Goal: Task Accomplishment & Management: Manage account settings

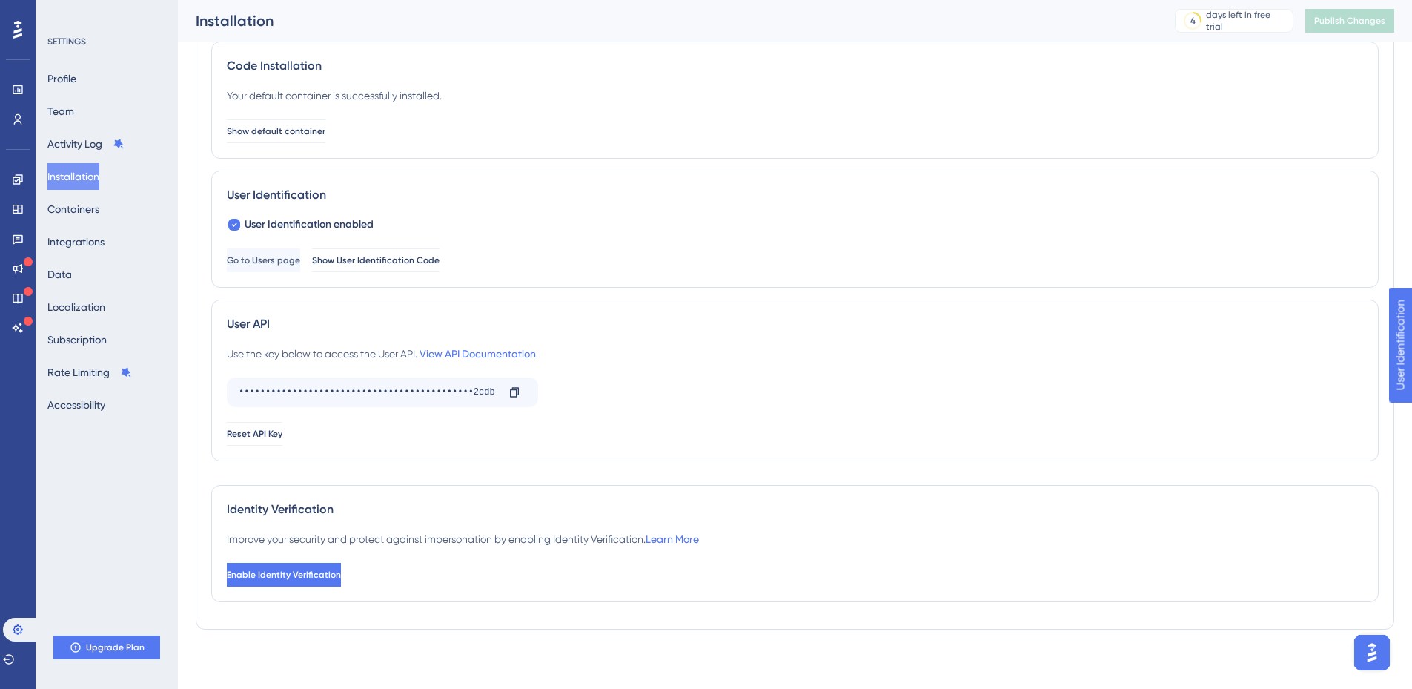
click at [122, 495] on div "SETTINGS Profile Team Activity Log Installation Containers Integrations Data Lo…" at bounding box center [107, 344] width 142 height 689
click at [70, 168] on button "Installation" at bounding box center [73, 176] width 52 height 27
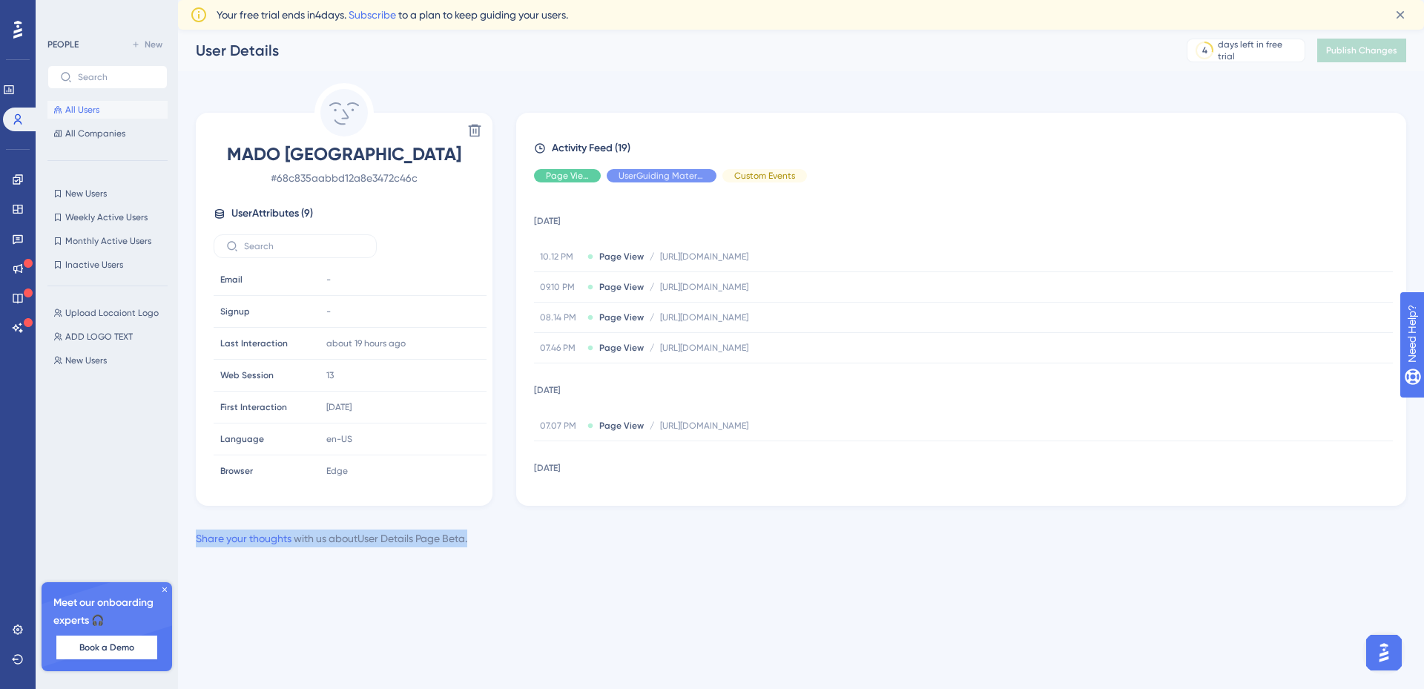
drag, startPoint x: 490, startPoint y: 540, endPoint x: 193, endPoint y: 543, distance: 297.3
click at [193, 543] on div "Performance Users Engagement Widgets Feedback Product Updates Knowledge Base AI…" at bounding box center [801, 300] width 1246 height 541
click at [540, 567] on div "Performance Users Engagement Widgets Feedback Product Updates Knowledge Base AI…" at bounding box center [801, 300] width 1246 height 541
drag, startPoint x: 497, startPoint y: 546, endPoint x: 194, endPoint y: 540, distance: 303.3
click at [194, 540] on div "Performance Users Engagement Widgets Feedback Product Updates Knowledge Base AI…" at bounding box center [801, 300] width 1246 height 541
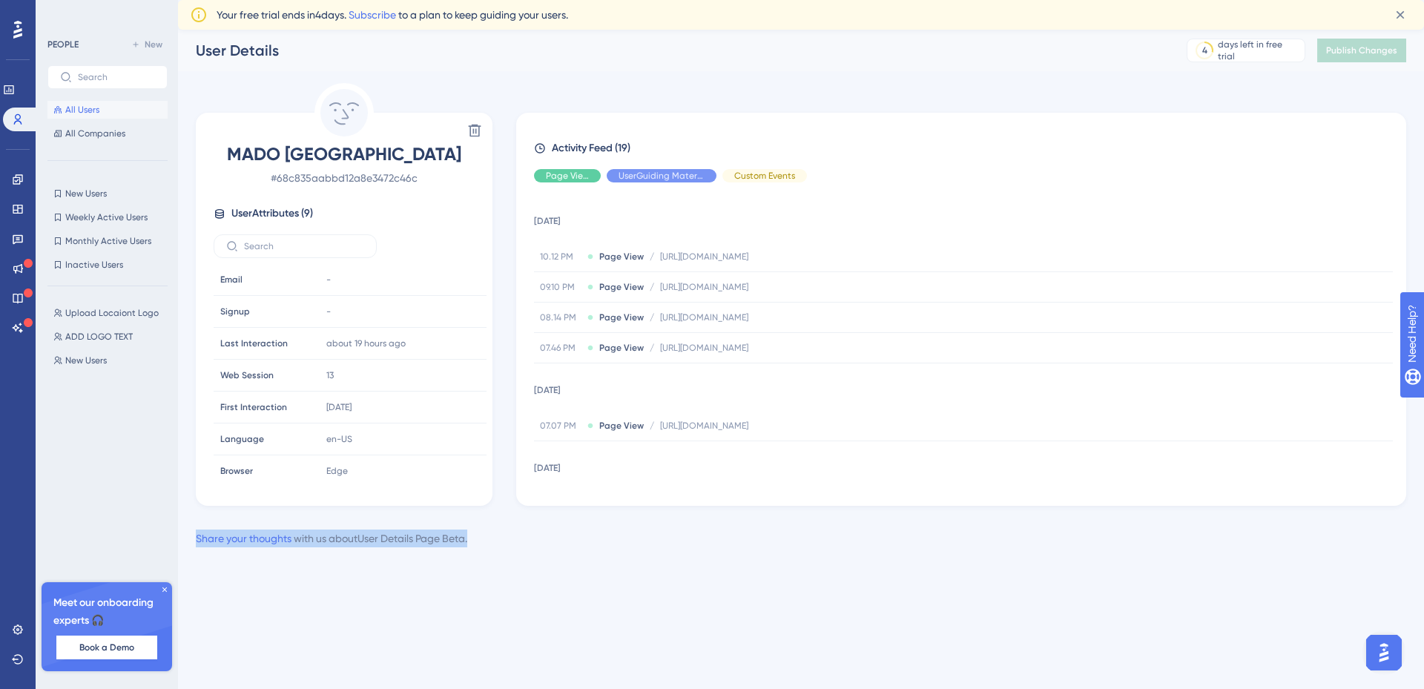
click at [489, 542] on div "Share your thoughts with us about User Details Page Beta ." at bounding box center [801, 538] width 1210 height 18
drag, startPoint x: 461, startPoint y: 540, endPoint x: 195, endPoint y: 541, distance: 266.2
click at [195, 541] on div "Performance Users Engagement Widgets Feedback Product Updates Knowledge Base AI…" at bounding box center [801, 300] width 1246 height 541
click at [549, 565] on div "Performance Users Engagement Widgets Feedback Product Updates Knowledge Base AI…" at bounding box center [801, 300] width 1246 height 541
click at [538, 535] on div "Share your thoughts with us about User Details Page Beta ." at bounding box center [801, 538] width 1210 height 18
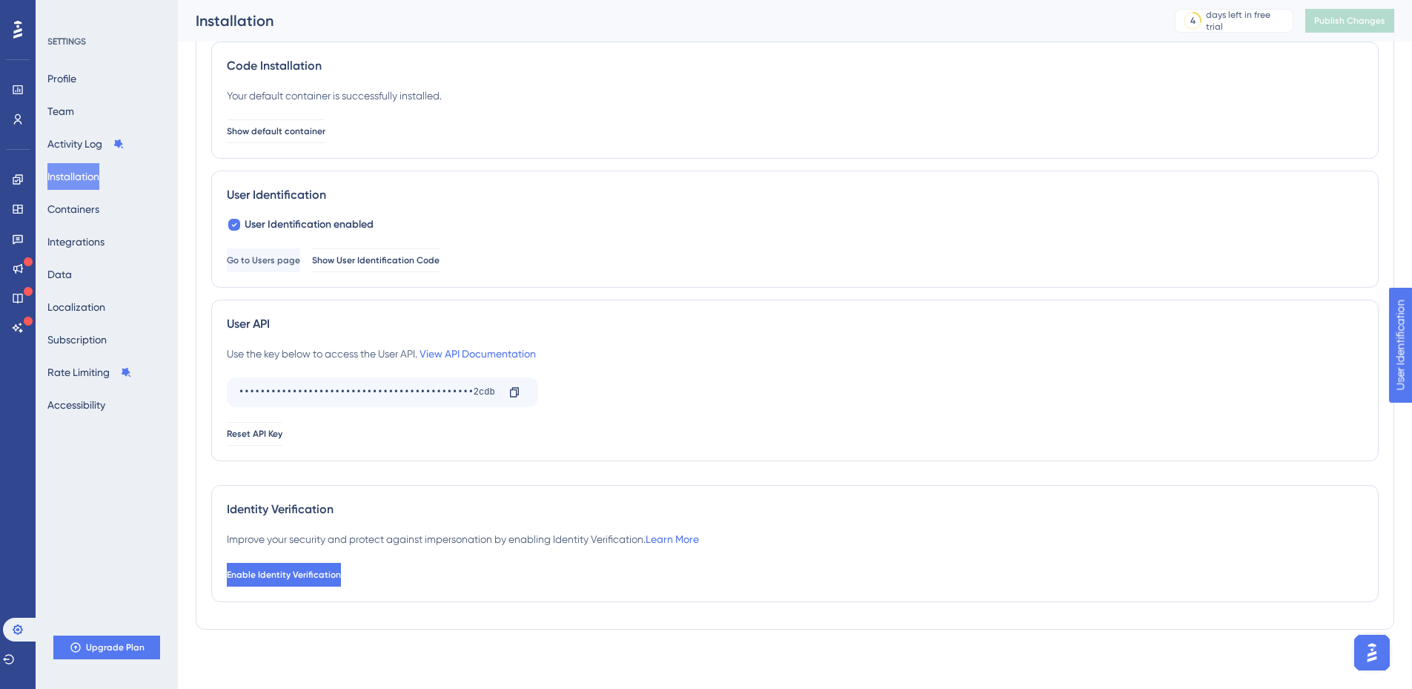
scroll to position [32, 0]
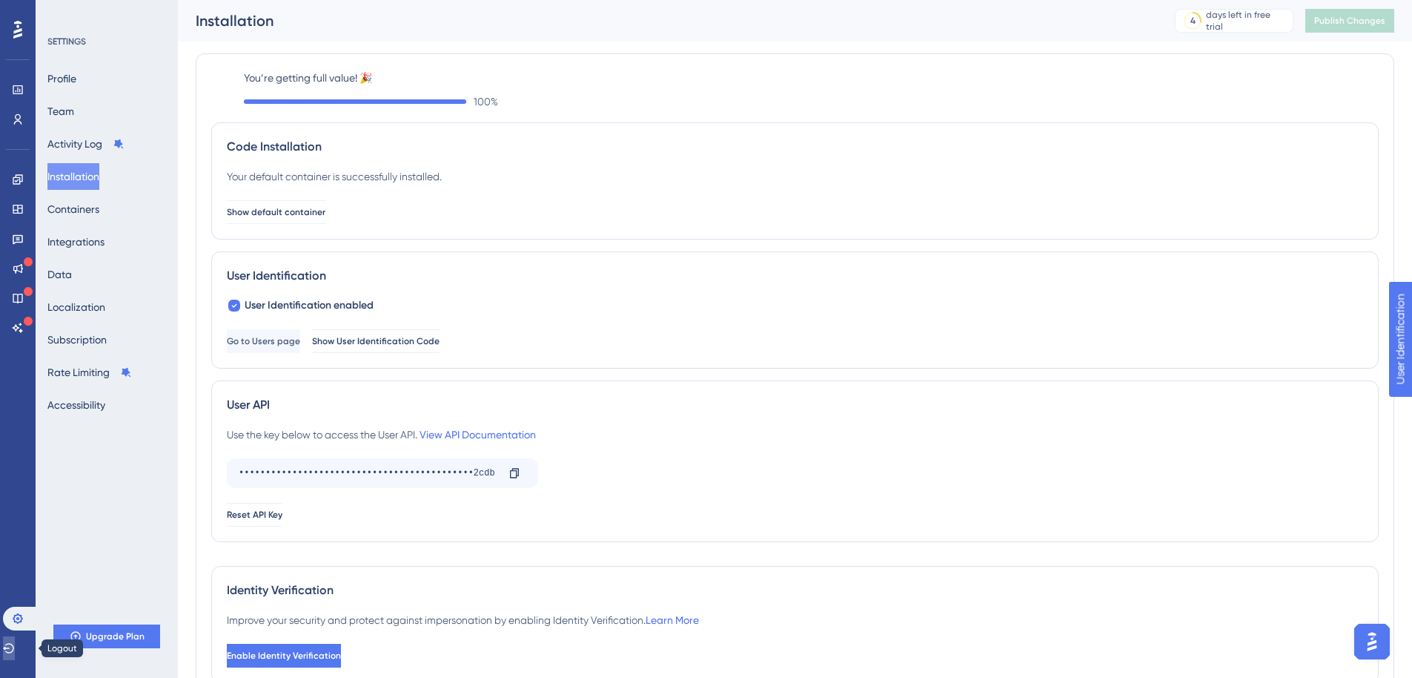
click at [14, 646] on icon at bounding box center [9, 648] width 12 height 12
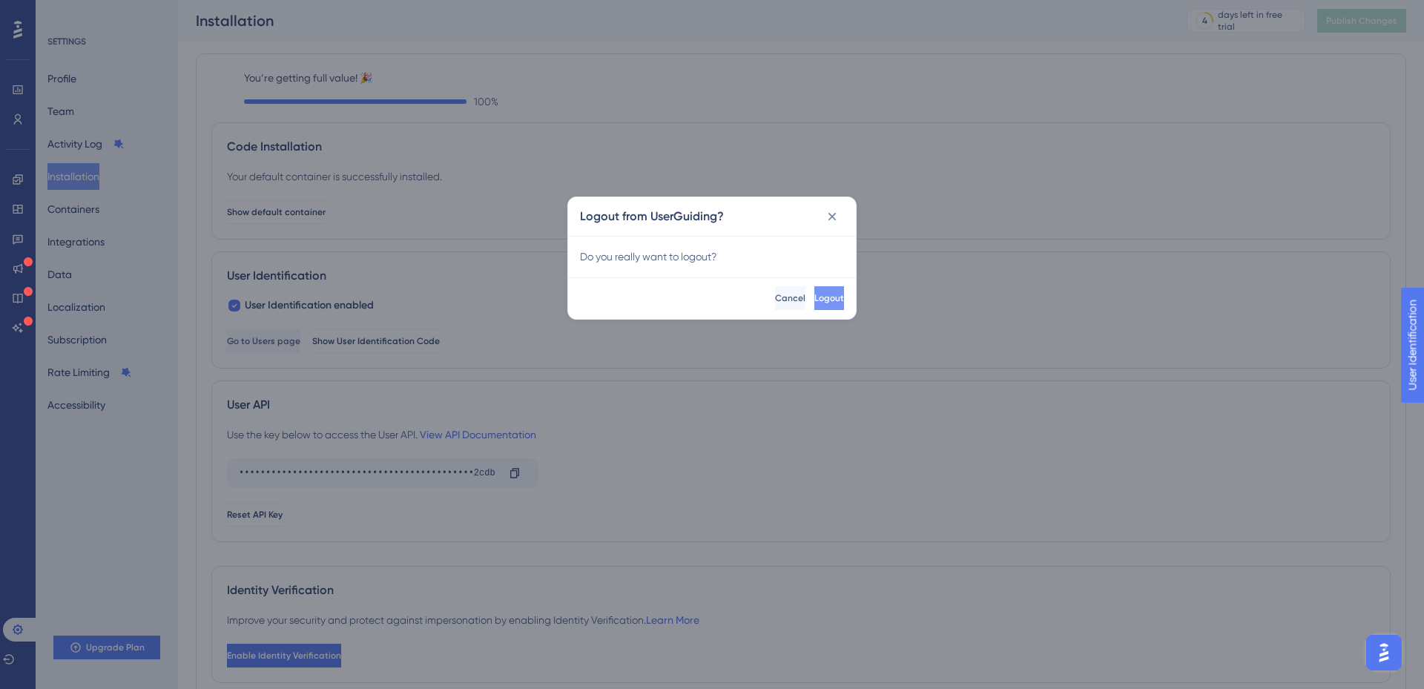
click at [814, 300] on span "Logout" at bounding box center [829, 298] width 30 height 12
